Goal: Transaction & Acquisition: Purchase product/service

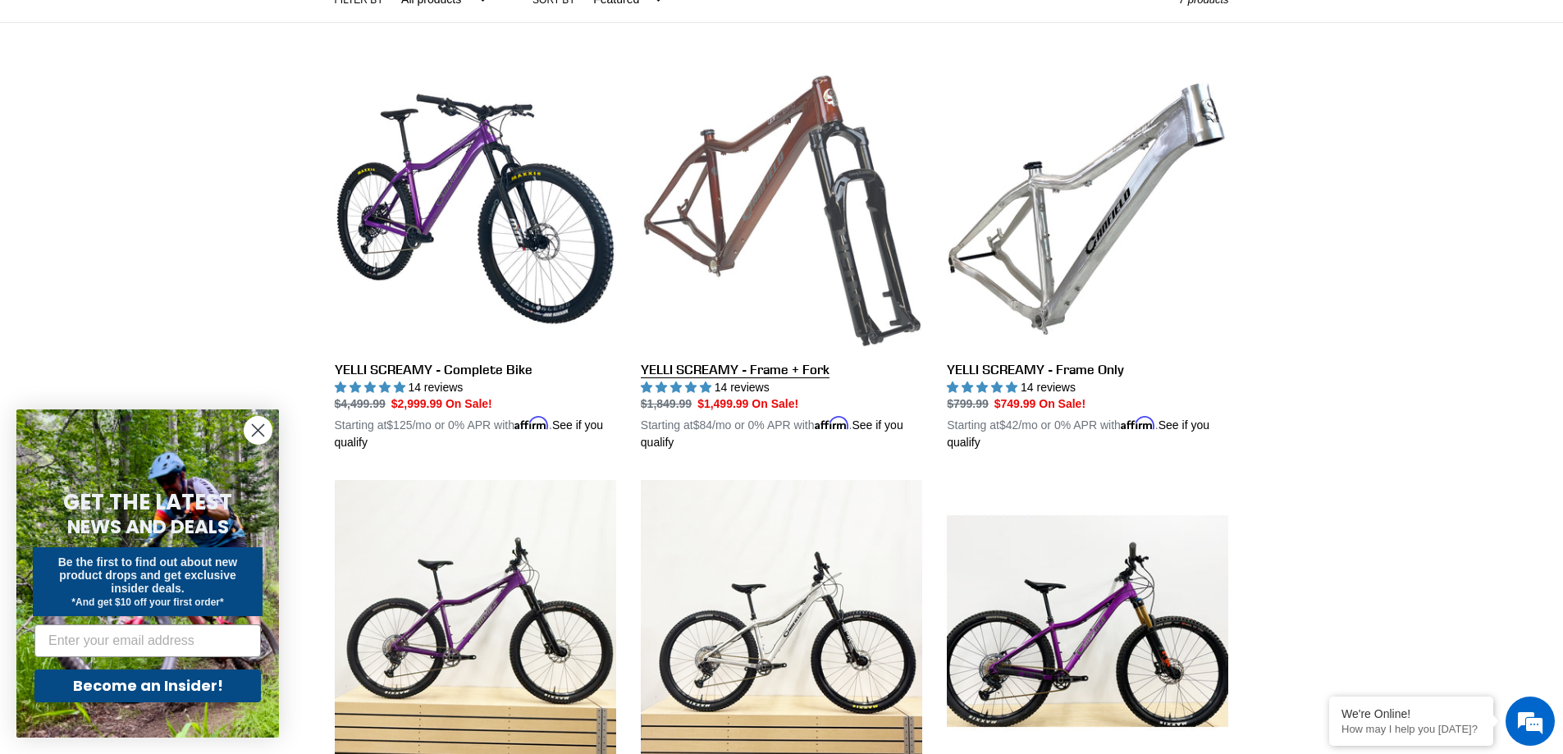
scroll to position [410, 0]
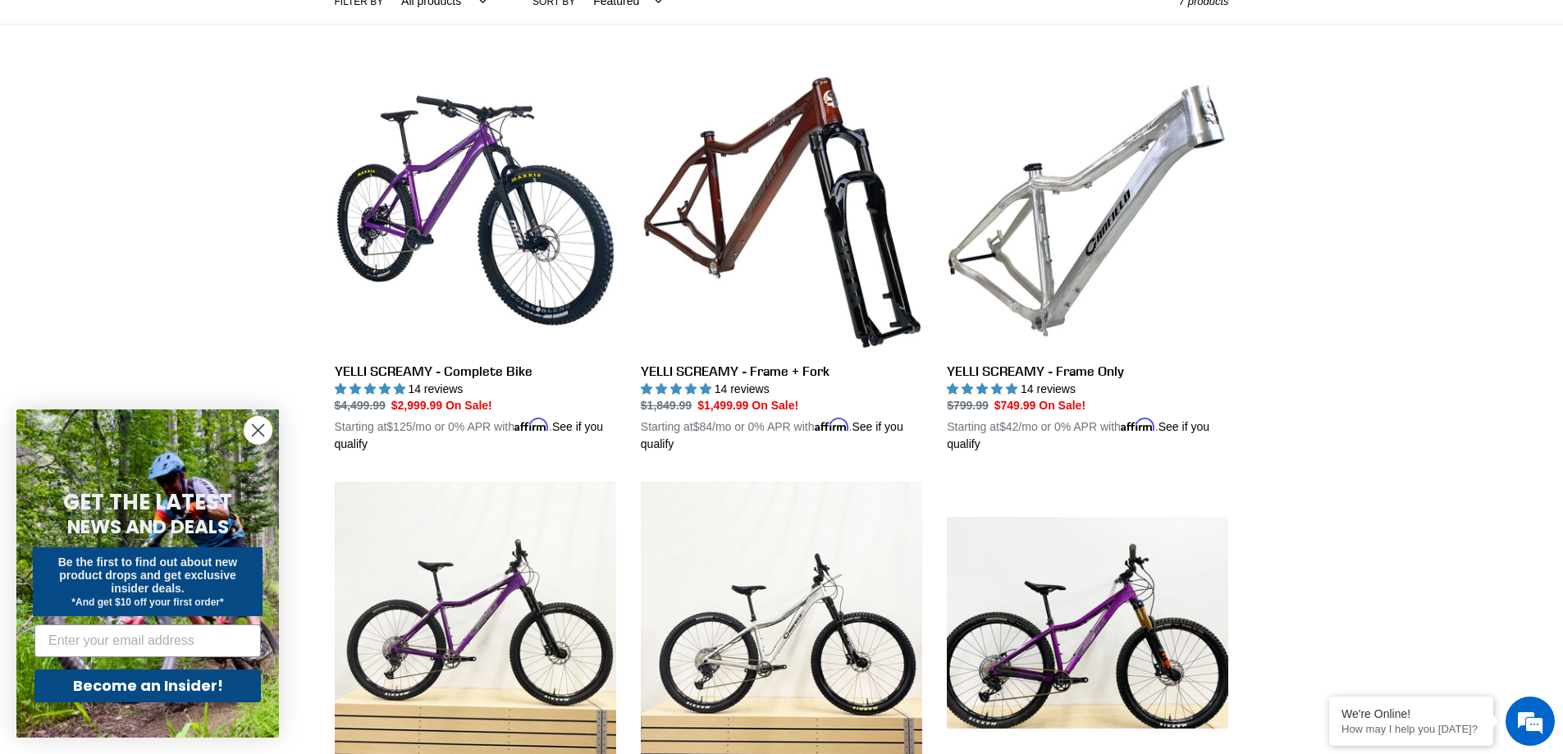
click at [251, 436] on circle "Close dialog" at bounding box center [257, 430] width 27 height 27
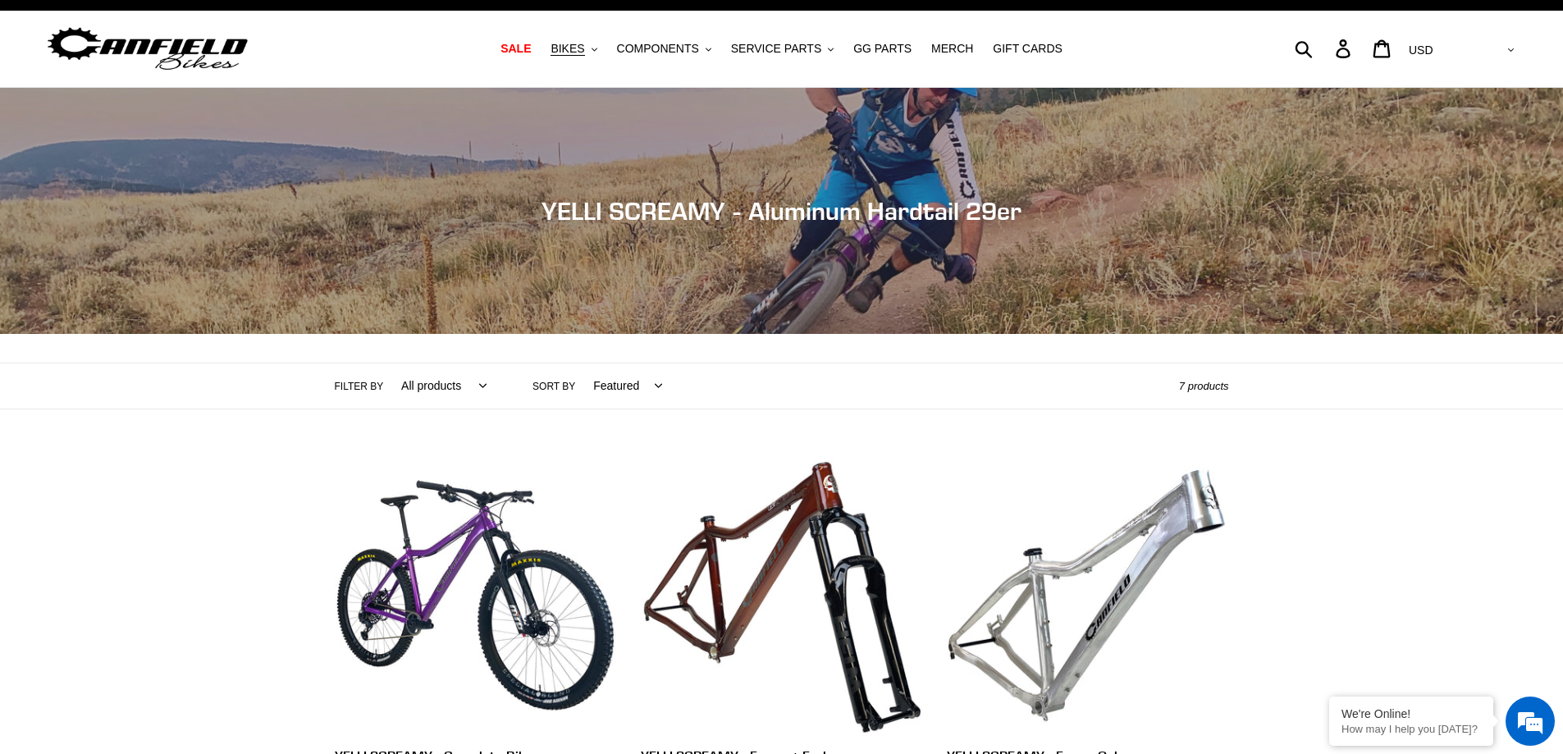
scroll to position [0, 0]
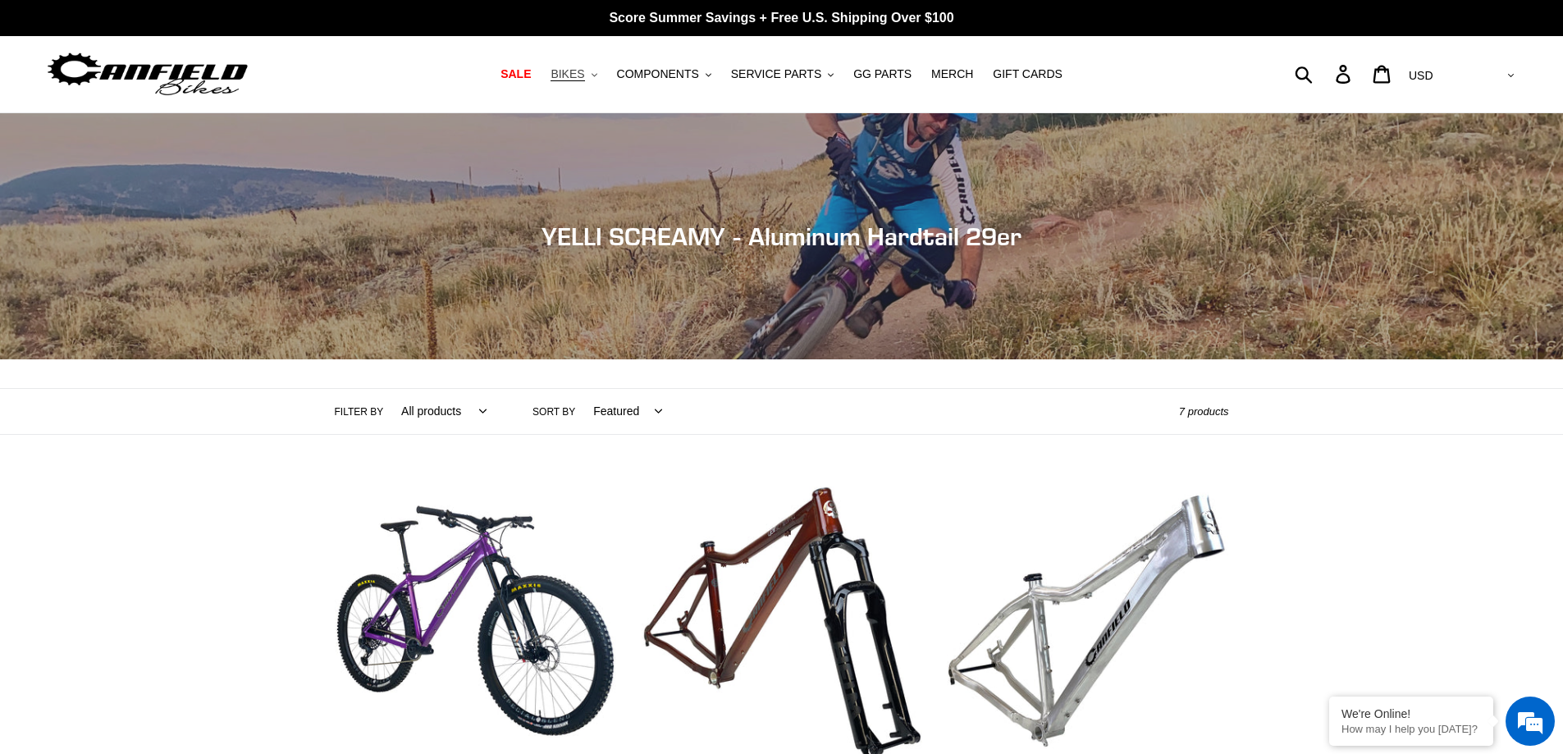
click at [584, 71] on span "BIKES" at bounding box center [567, 74] width 34 height 14
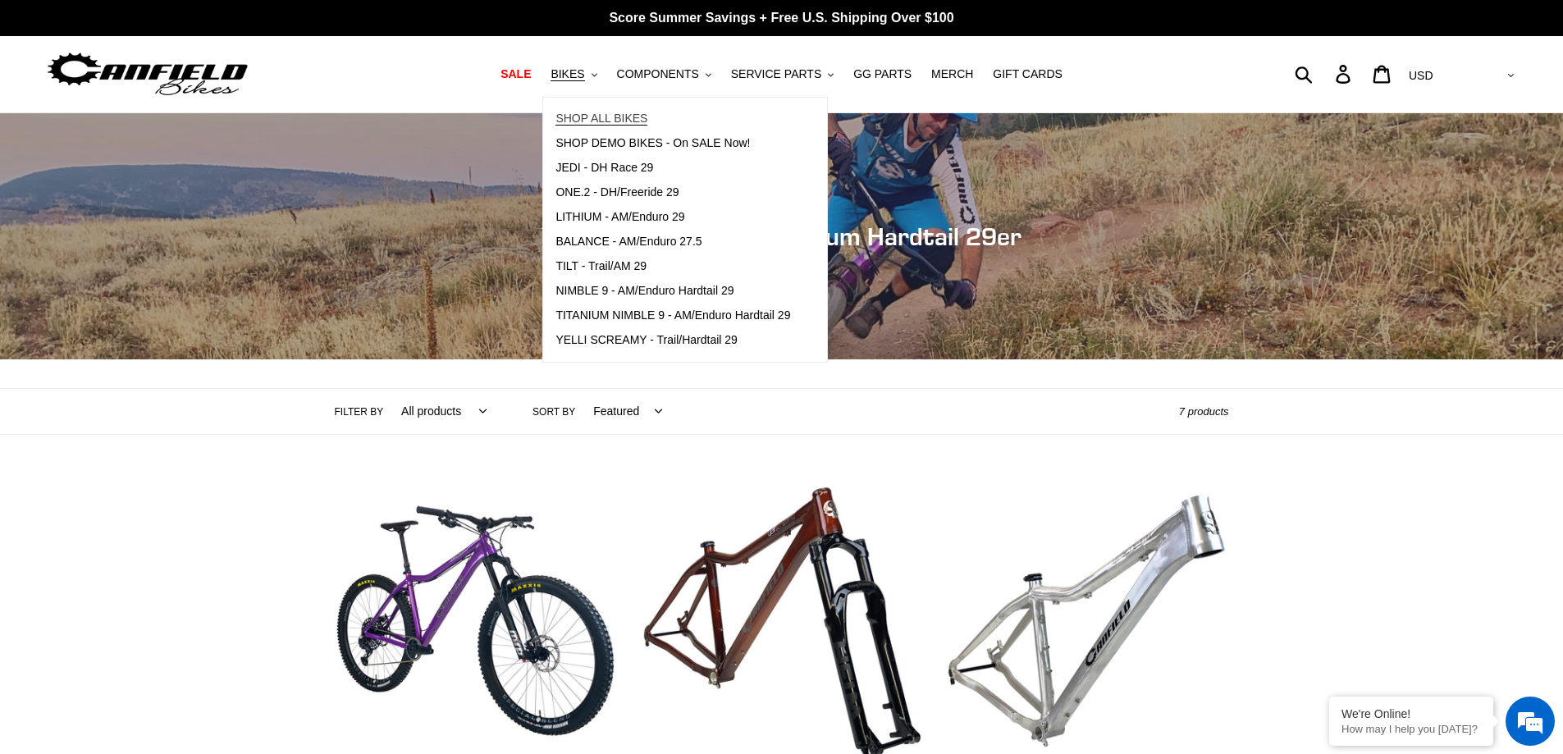
click at [614, 119] on span "SHOP ALL BIKES" at bounding box center [601, 119] width 92 height 14
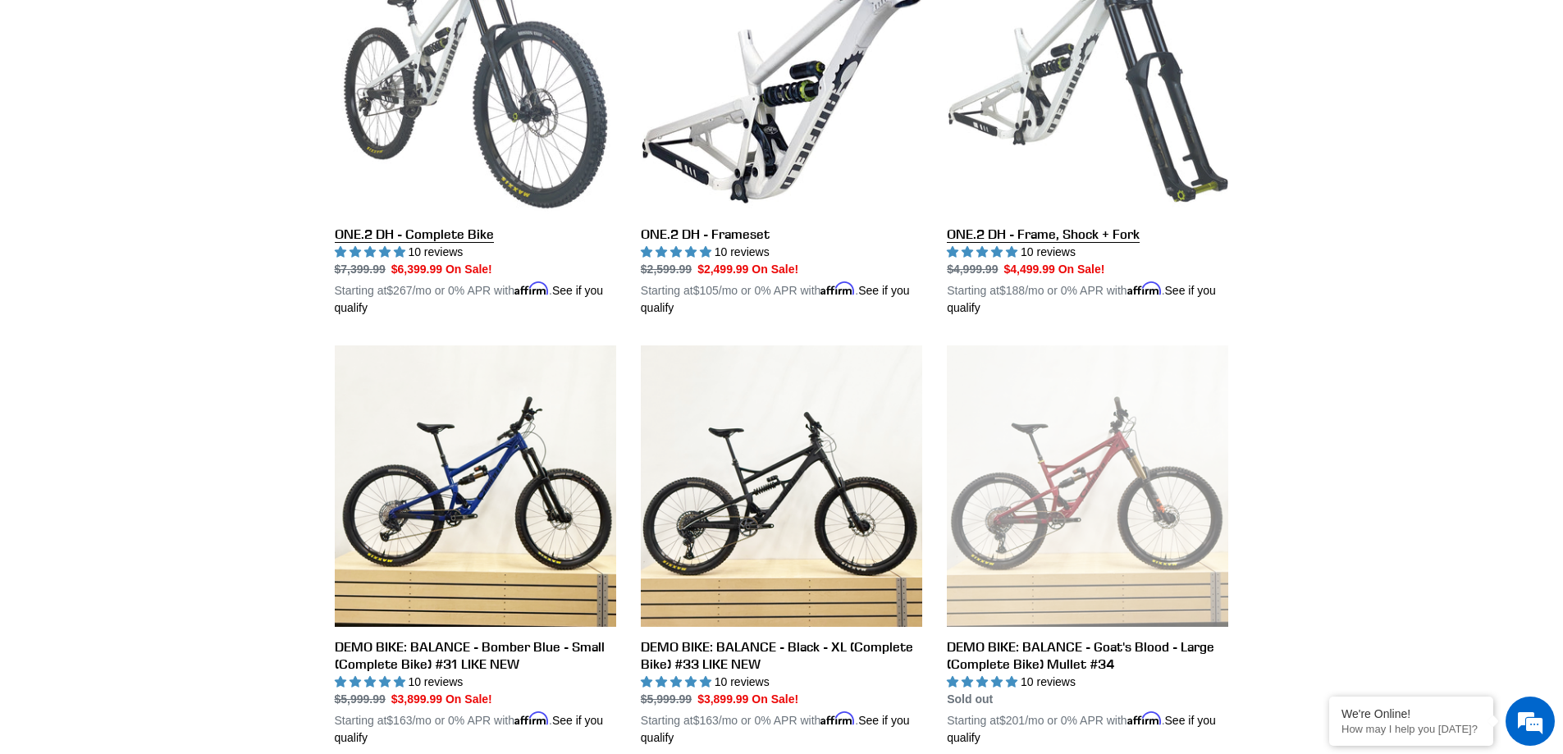
scroll to position [3035, 0]
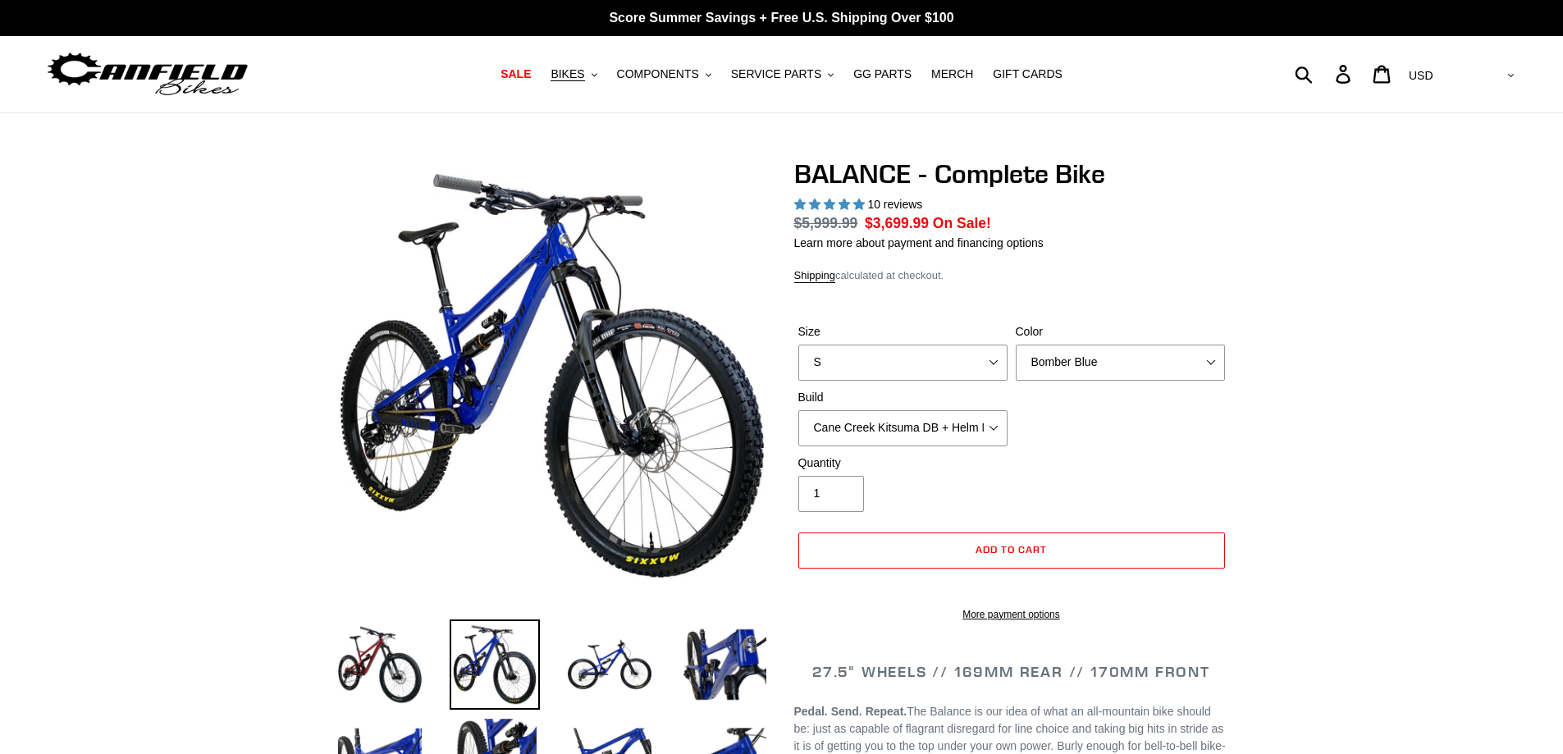
select select "highest-rating"
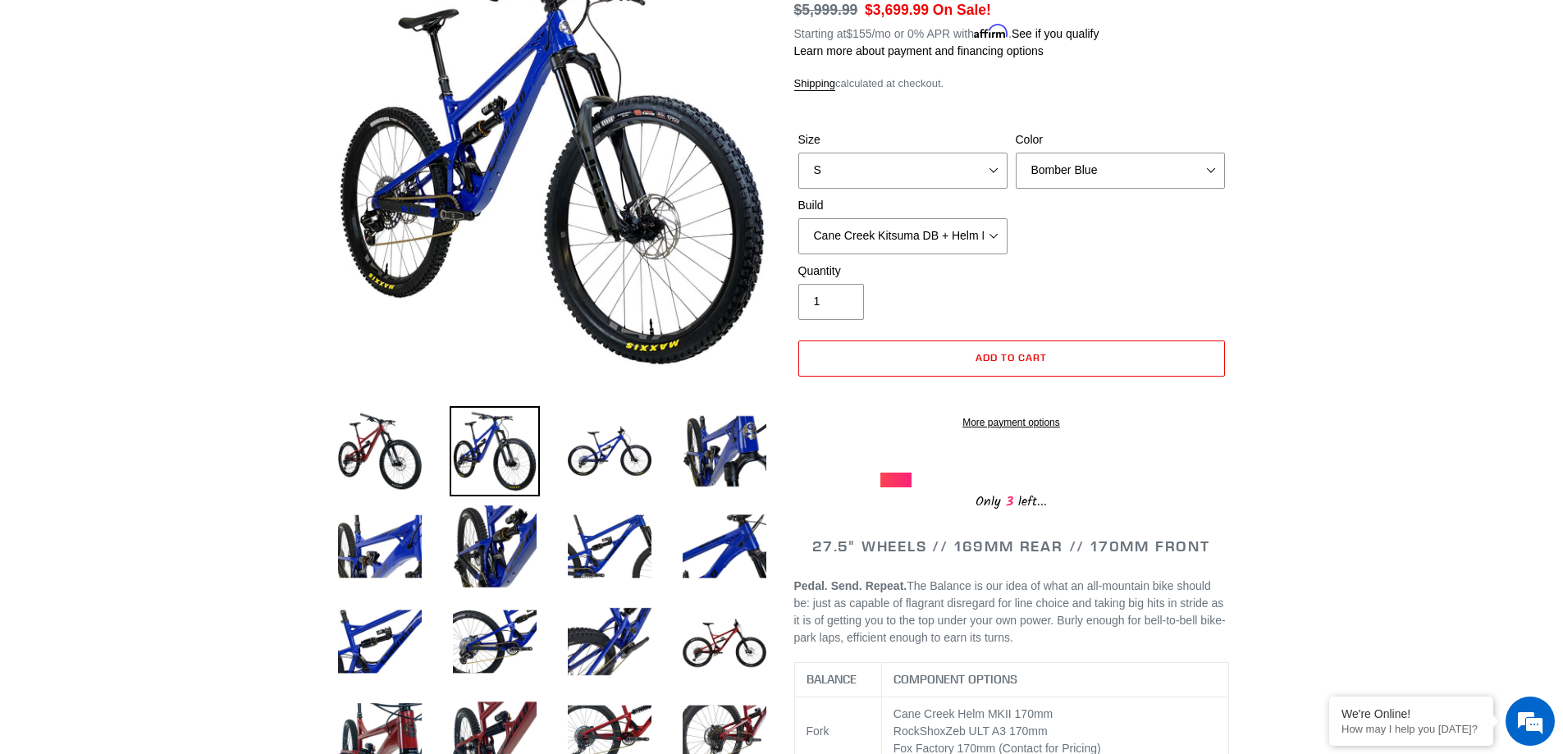
scroll to position [246, 0]
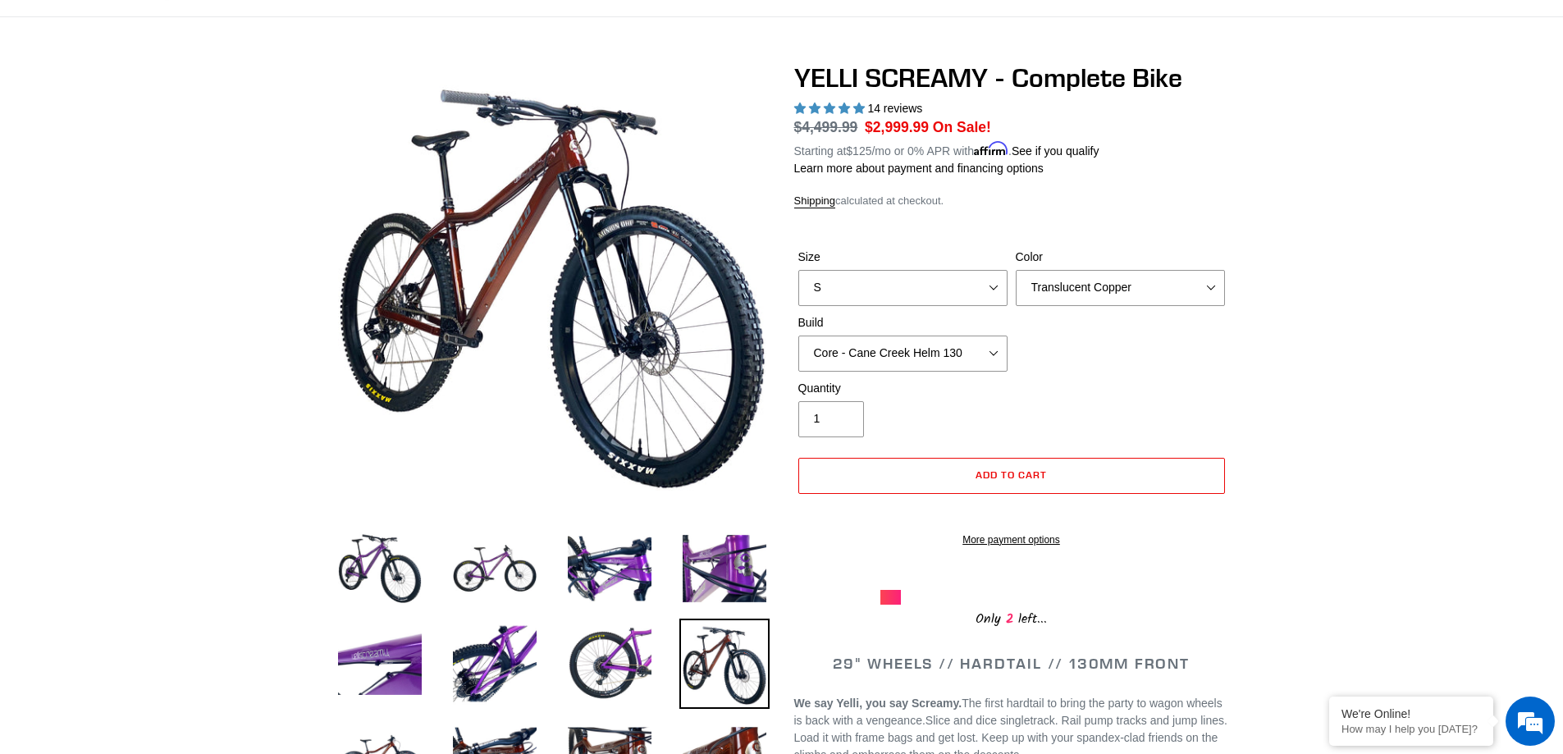
scroll to position [82, 0]
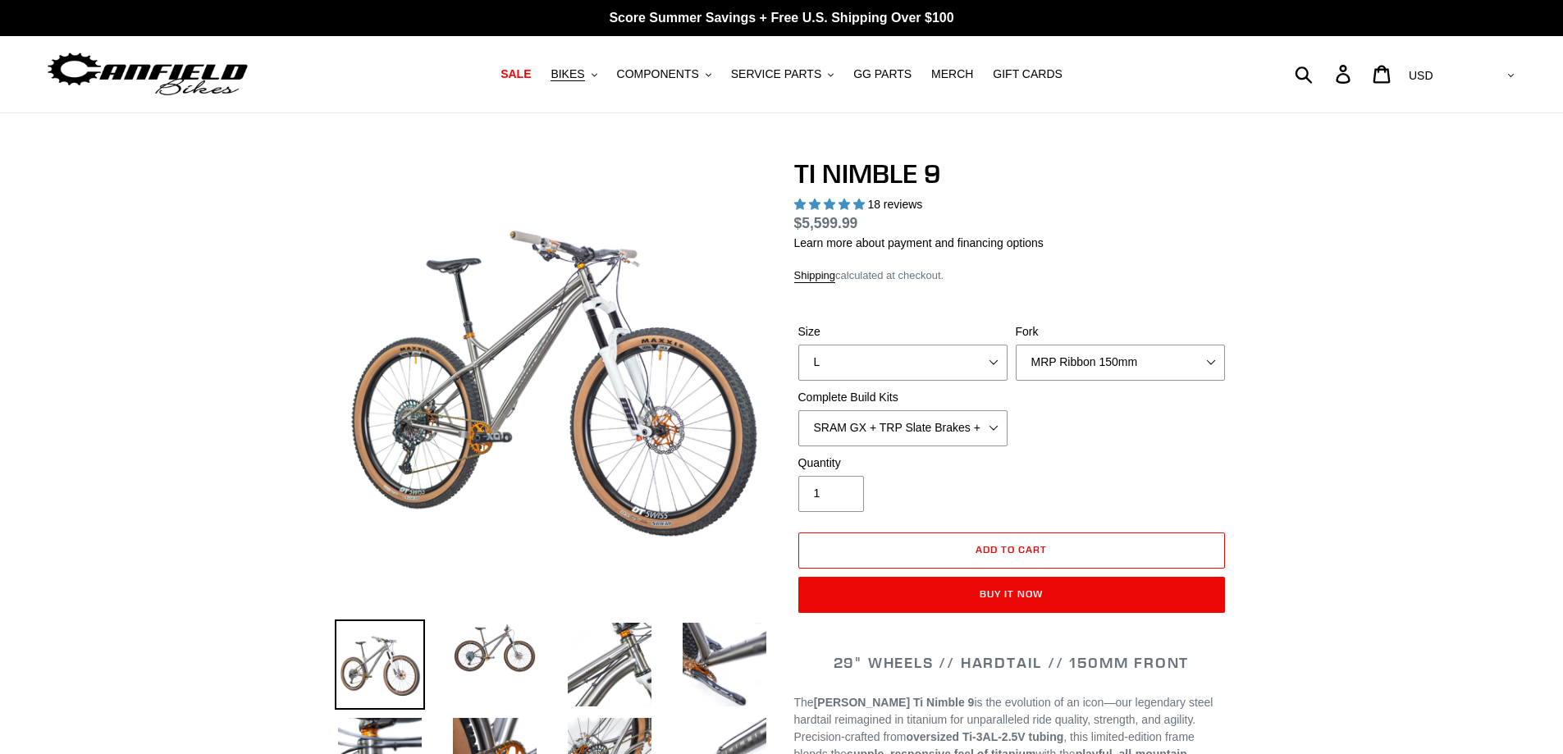
select select "highest-rating"
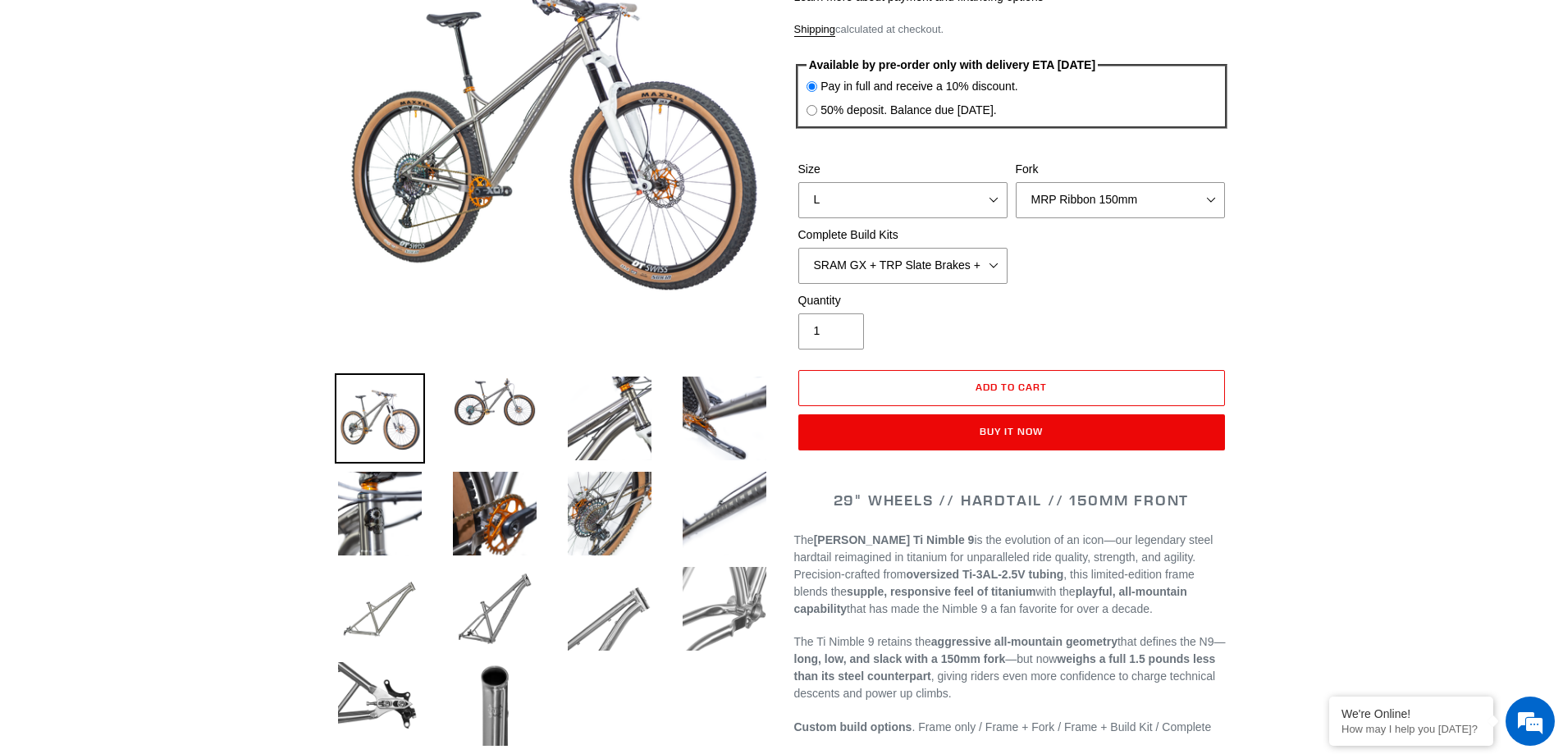
scroll to position [164, 0]
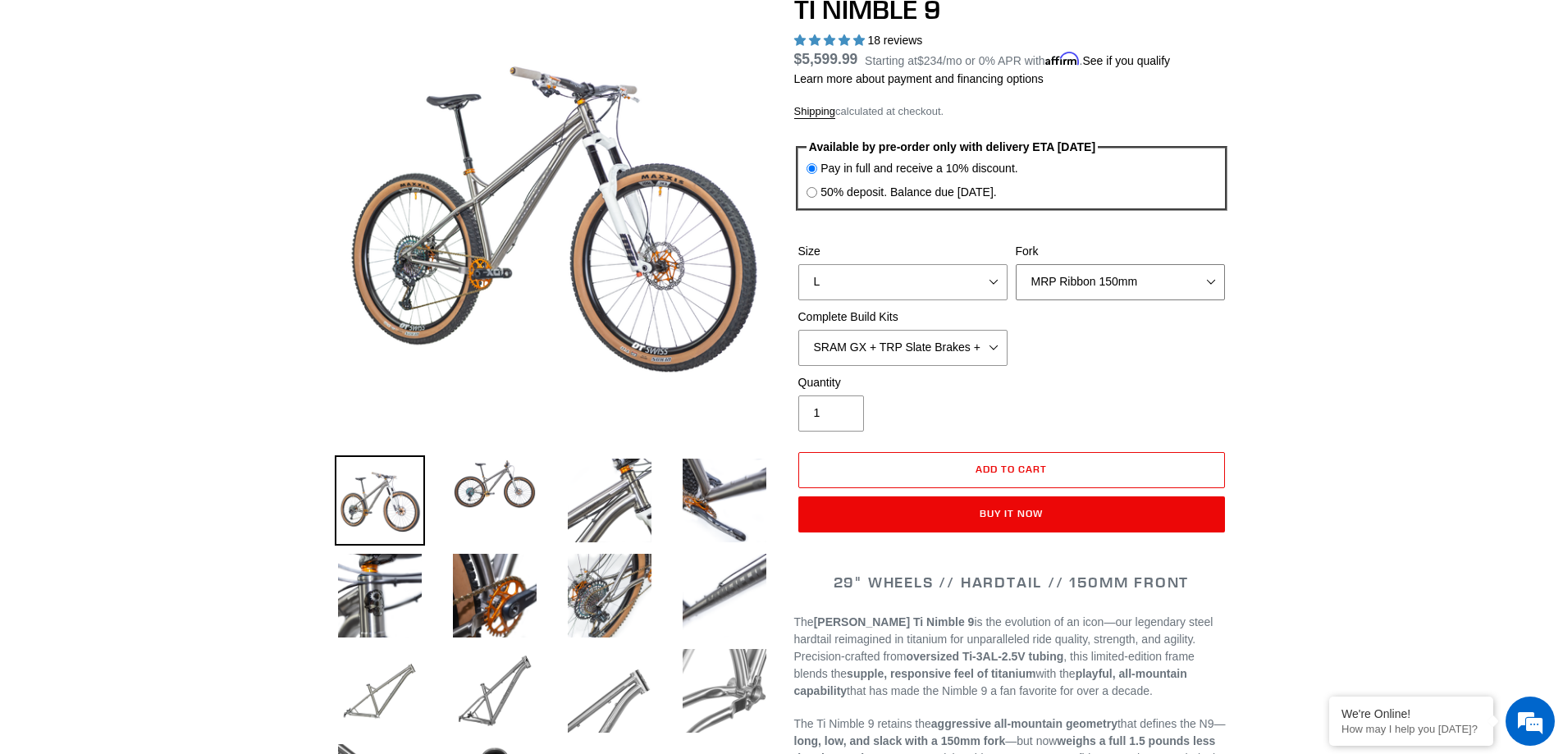
click at [1190, 277] on select "MRP Ribbon 150mm RockShox Lyrik 150mm Fox Factory 36 150mm Cane Creek Helm 150m…" at bounding box center [1120, 282] width 209 height 36
select select "Fox Factory 36 150mm"
click at [1016, 264] on select "MRP Ribbon 150mm RockShox Lyrik 150mm Fox Factory 36 150mm Cane Creek Helm 150m…" at bounding box center [1120, 282] width 209 height 36
click at [956, 335] on select "SRAM GX + TRP Slate Brakes + Rotors + e13 LG-1 Wheels SHIMANO XT + SHIMANO brak…" at bounding box center [902, 348] width 209 height 36
click at [798, 330] on select "SRAM GX + TRP Slate Brakes + Rotors + e13 LG-1 Wheels SHIMANO XT + SHIMANO brak…" at bounding box center [902, 348] width 209 height 36
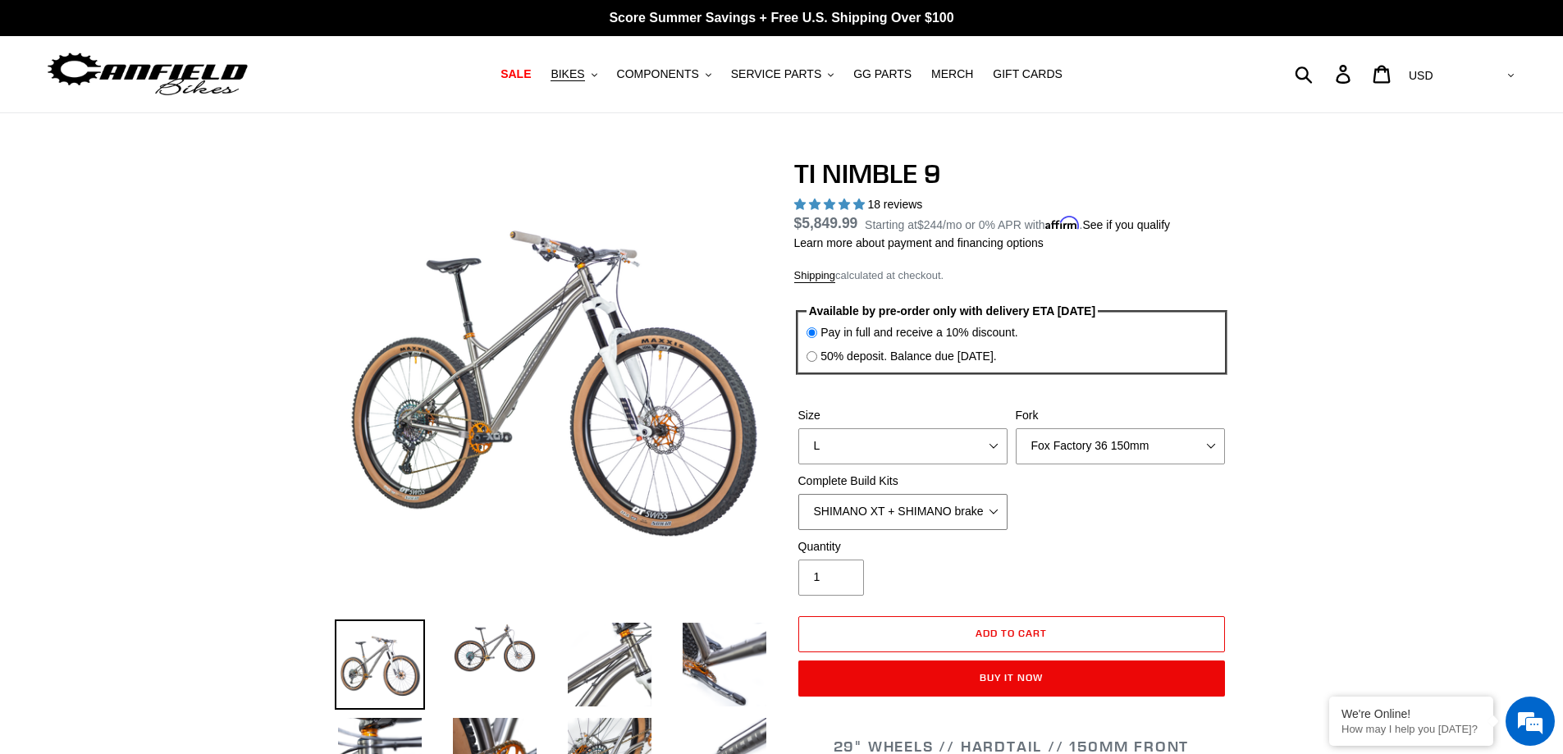
click at [972, 509] on select "SRAM GX + TRP Slate Brakes + Rotors + e13 LG-1 Wheels SHIMANO XT + SHIMANO brak…" at bounding box center [902, 512] width 209 height 36
select select "SRAM GX + TRP Slate Brakes + Rotors + e13 LG-1 Wheels"
click at [798, 494] on select "SRAM GX + TRP Slate Brakes + Rotors + e13 LG-1 Wheels SHIMANO XT + SHIMANO brak…" at bounding box center [902, 512] width 209 height 36
click at [913, 509] on select "SRAM GX + TRP Slate Brakes + Rotors + e13 LG-1 Wheels SHIMANO XT + SHIMANO brak…" at bounding box center [902, 512] width 209 height 36
click at [798, 494] on select "SRAM GX + TRP Slate Brakes + Rotors + e13 LG-1 Wheels SHIMANO XT + SHIMANO brak…" at bounding box center [902, 512] width 209 height 36
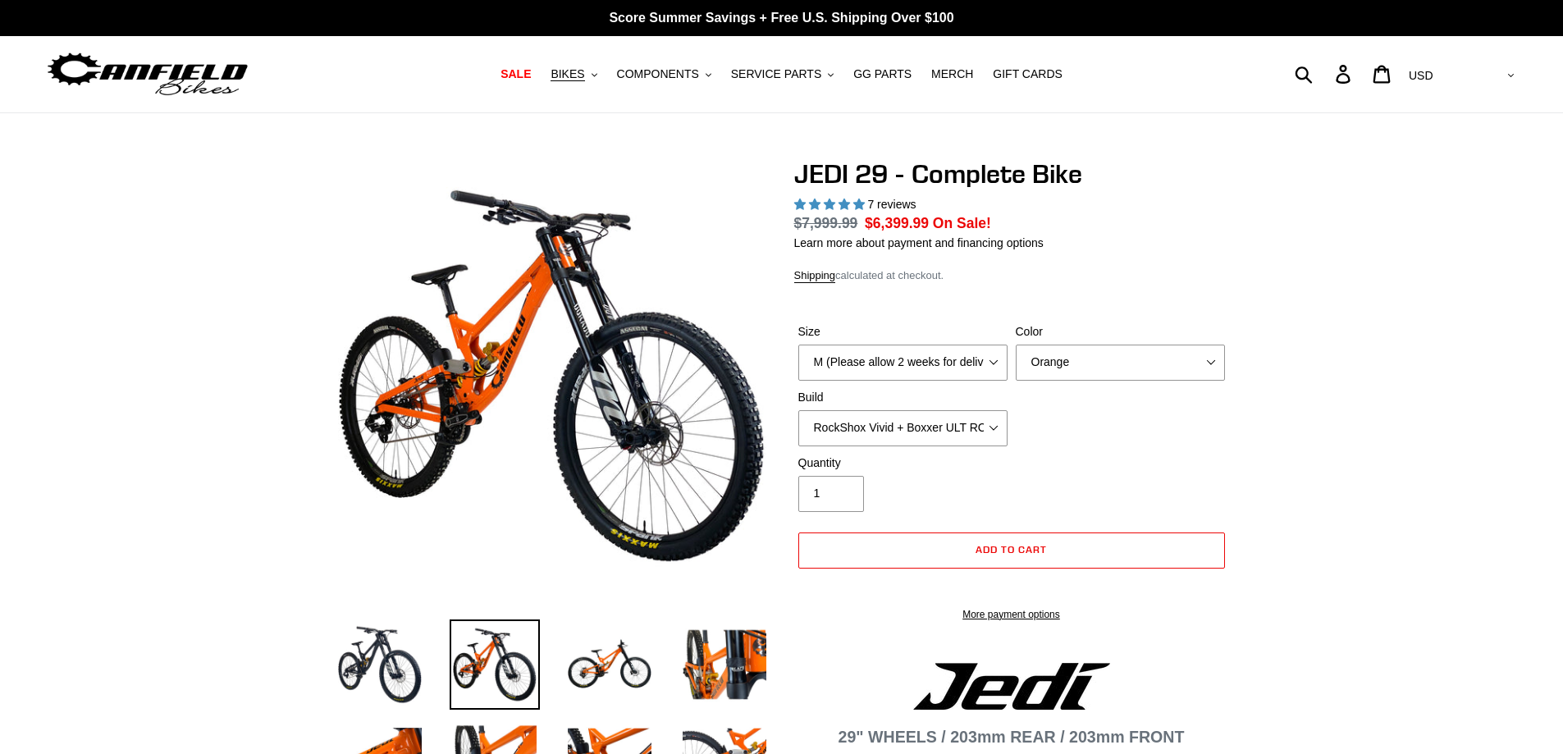
select select "highest-rating"
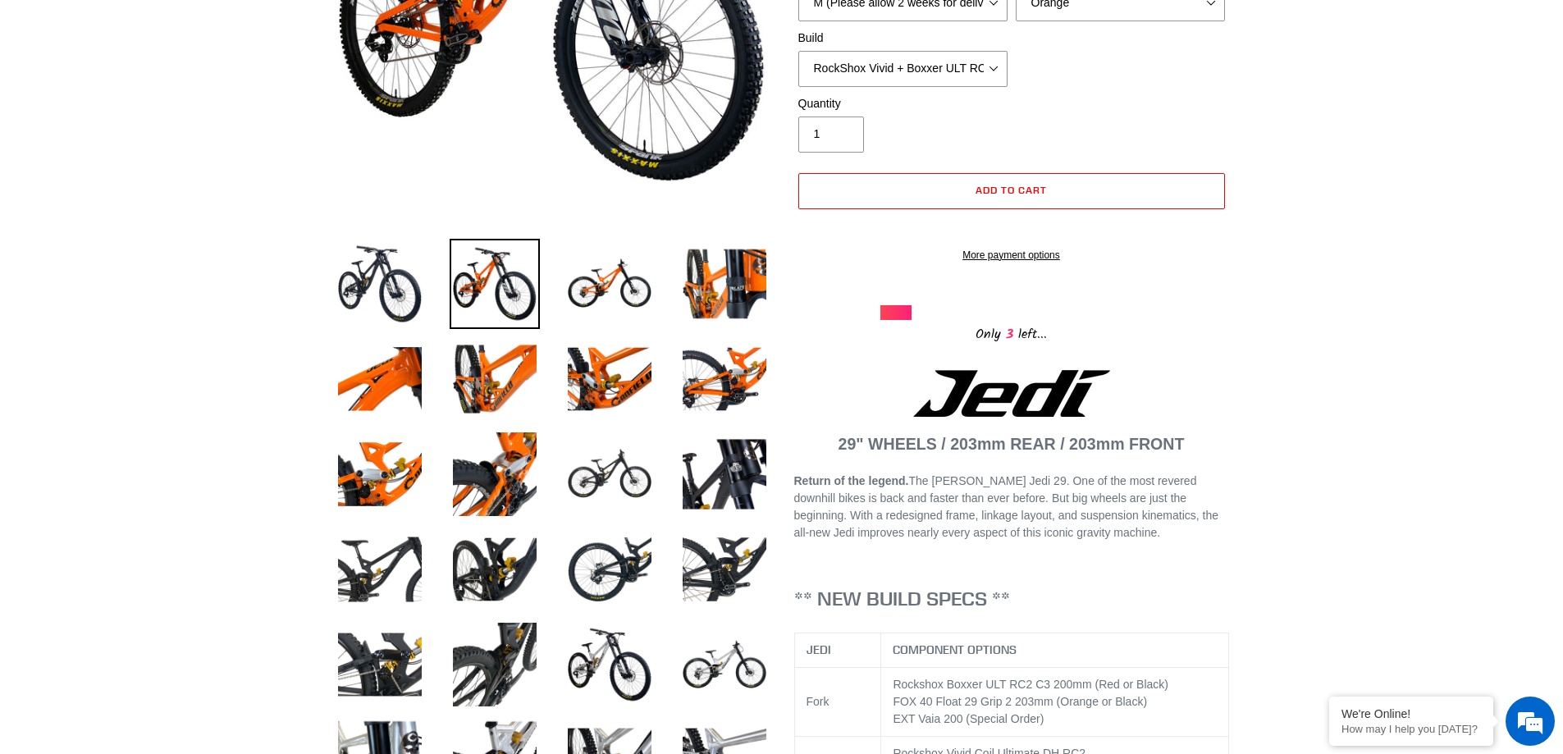
scroll to position [410, 0]
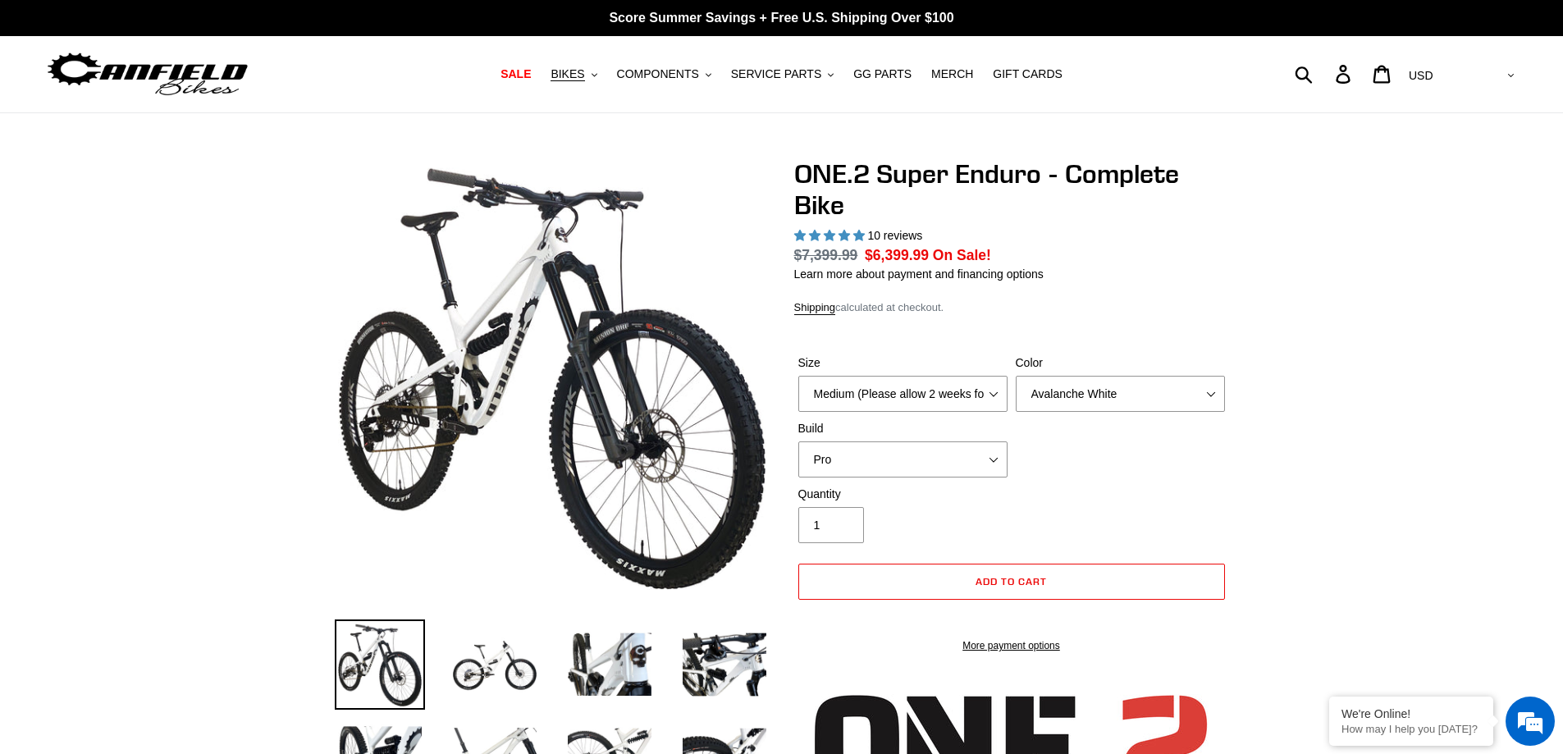
select select "highest-rating"
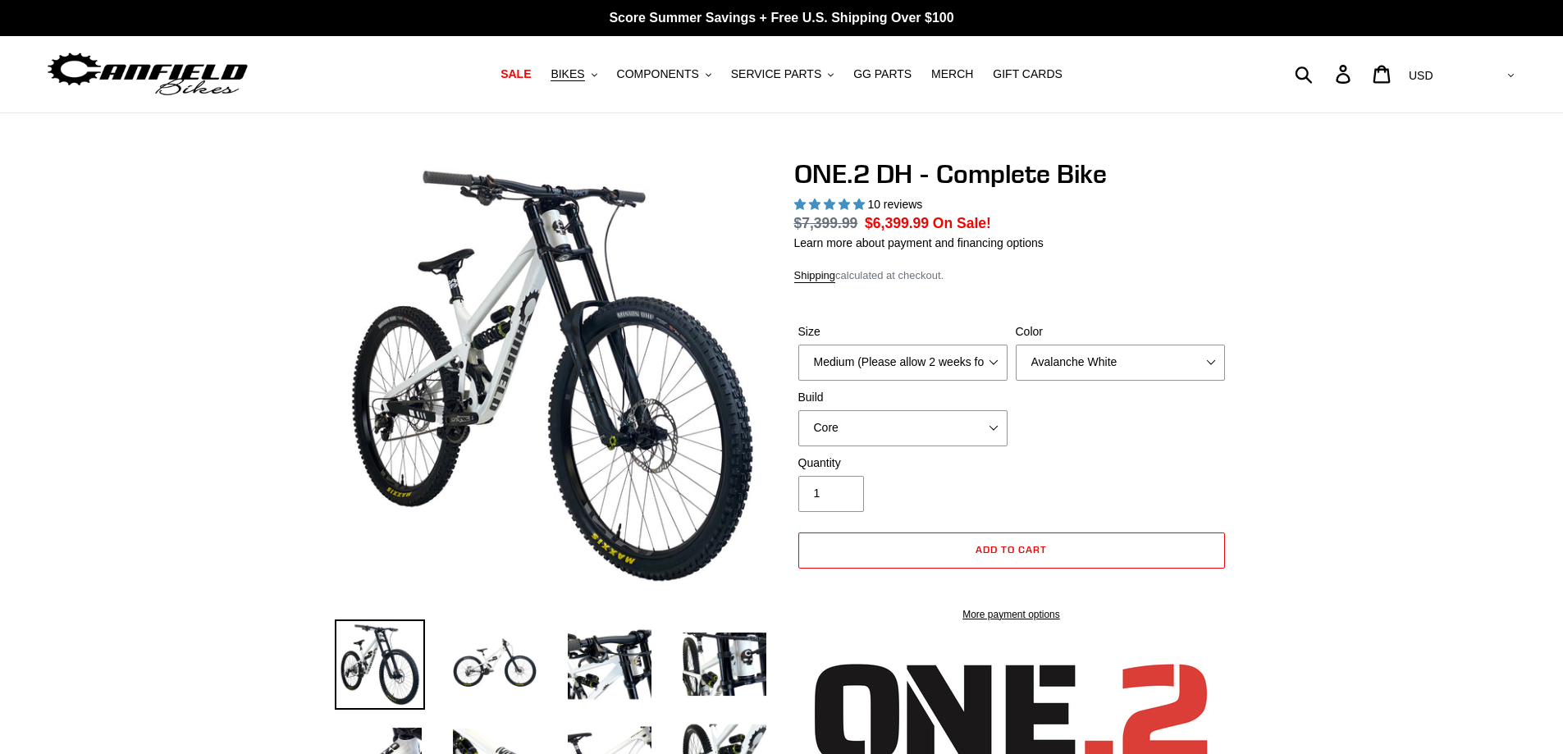
select select "highest-rating"
